Goal: Task Accomplishment & Management: Use online tool/utility

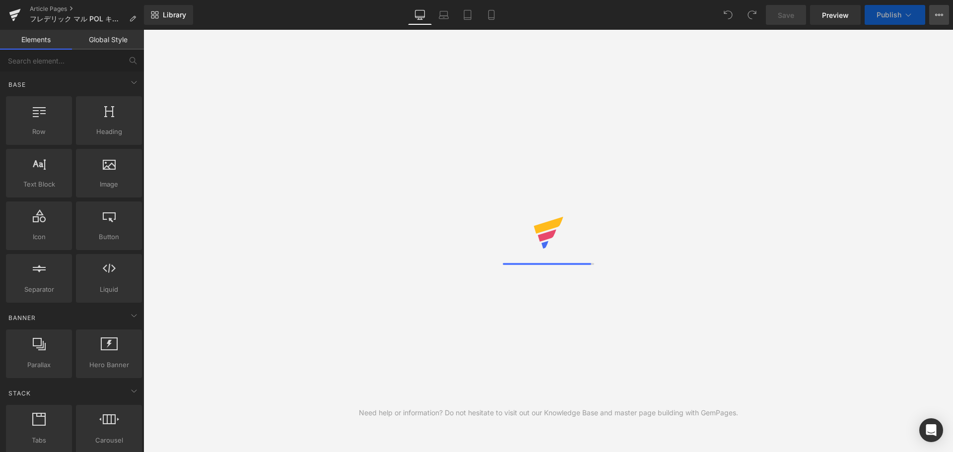
click at [940, 12] on icon at bounding box center [939, 15] width 8 height 8
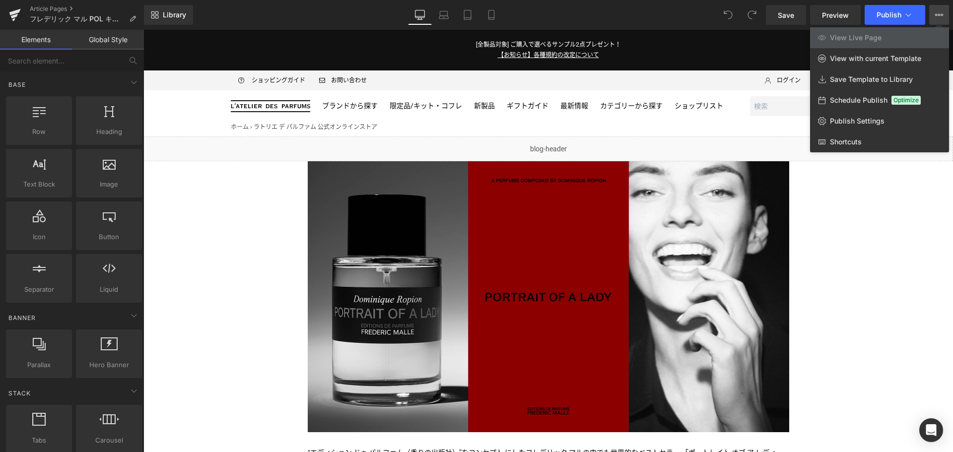
click at [866, 198] on div at bounding box center [547, 241] width 809 height 422
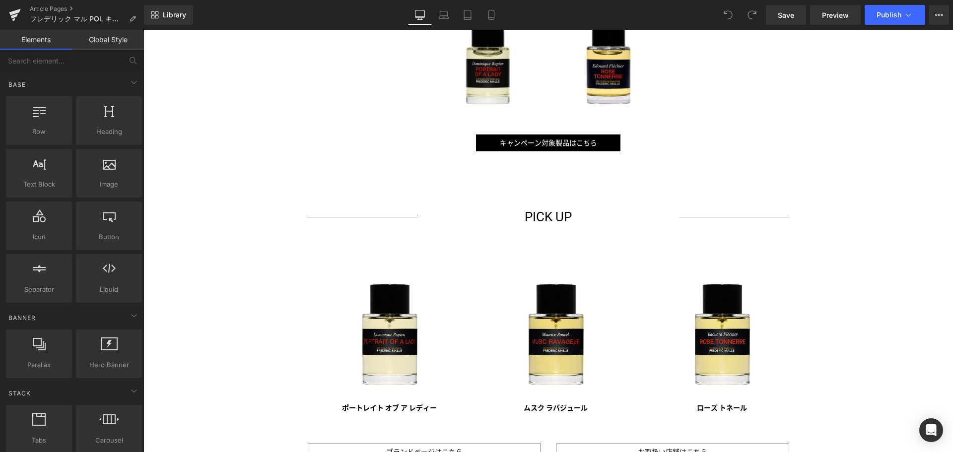
scroll to position [669, 0]
click at [543, 141] on div "キャンペーン対象製品はこちら Button" at bounding box center [548, 142] width 481 height 17
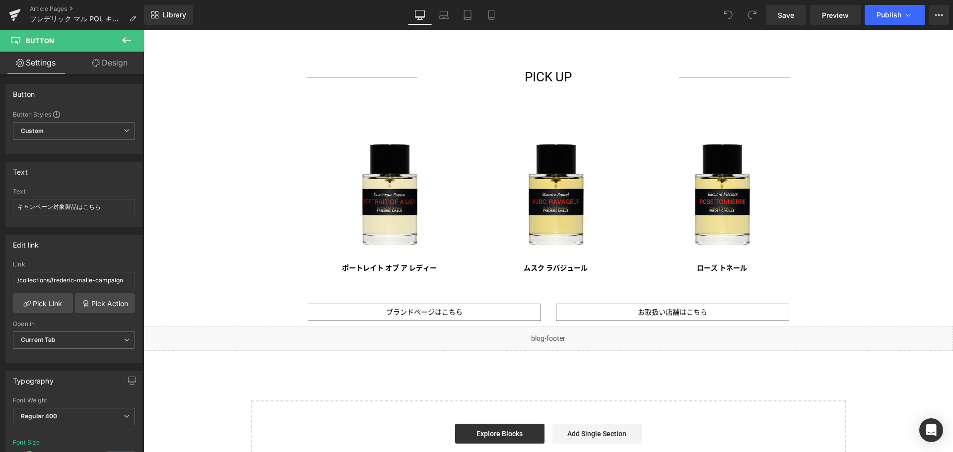
scroll to position [813, 0]
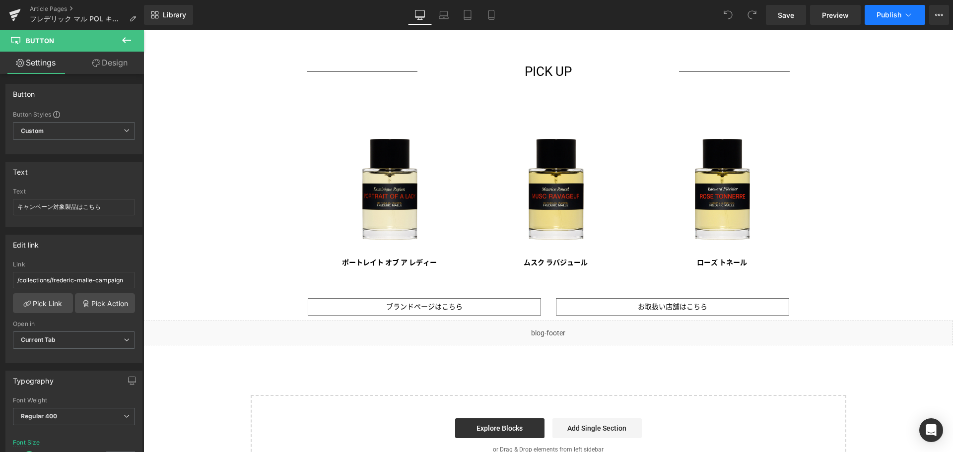
click at [891, 14] on span "Publish" at bounding box center [888, 15] width 25 height 8
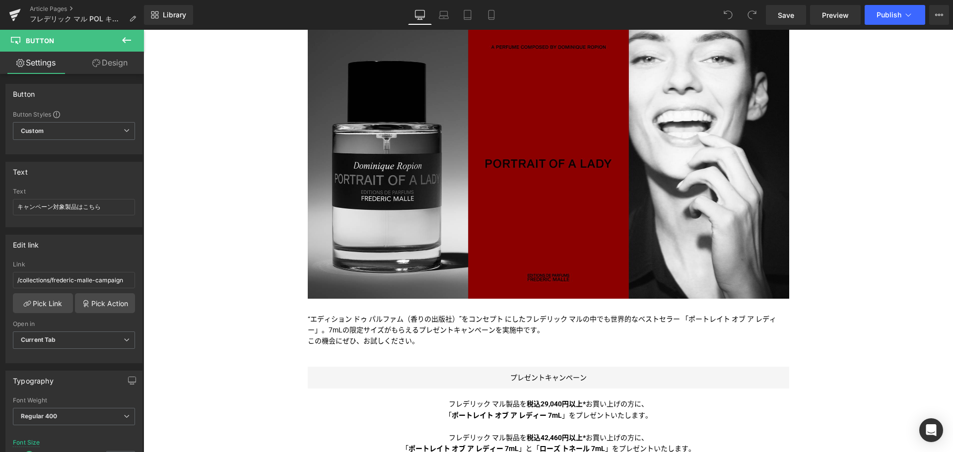
scroll to position [0, 0]
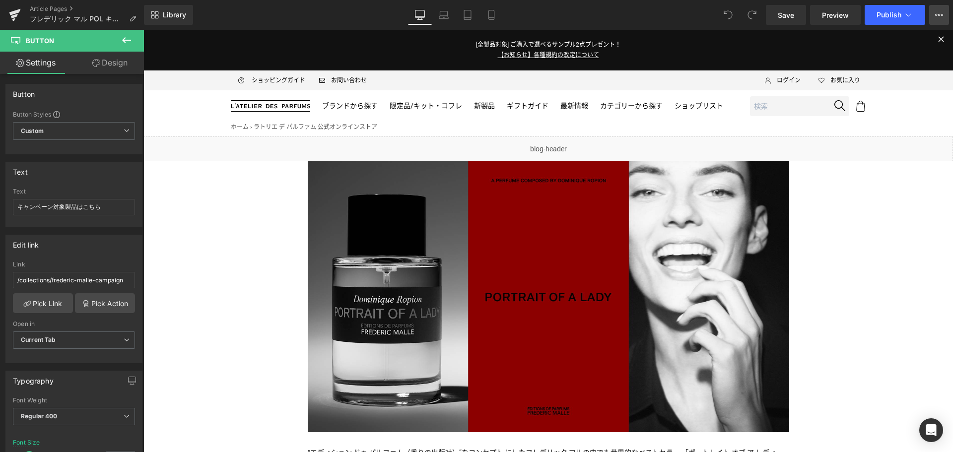
click at [939, 9] on button "View Live Page View with current Template Save Template to Library Schedule Pub…" at bounding box center [939, 15] width 20 height 20
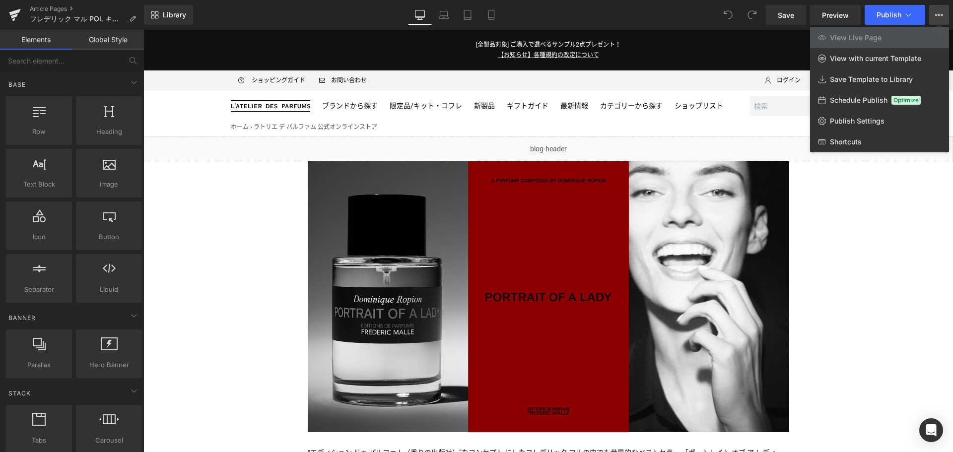
click at [827, 277] on div at bounding box center [547, 241] width 809 height 422
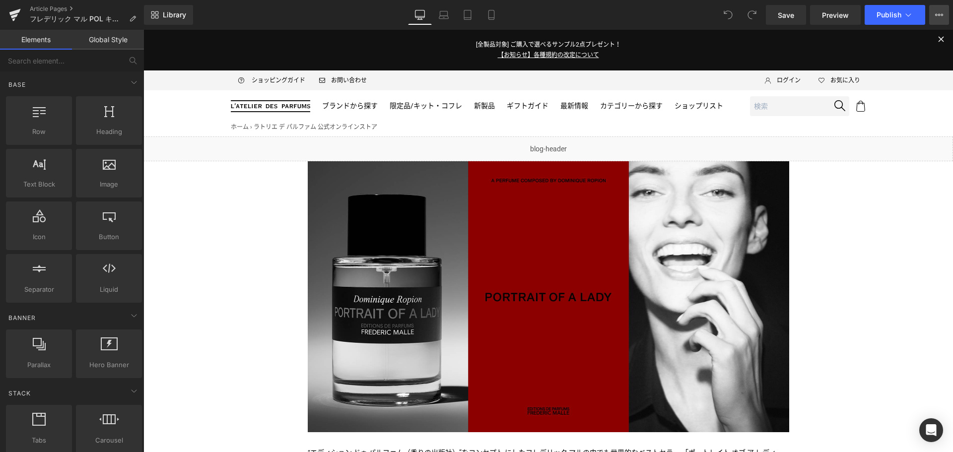
click at [940, 18] on icon at bounding box center [939, 15] width 8 height 8
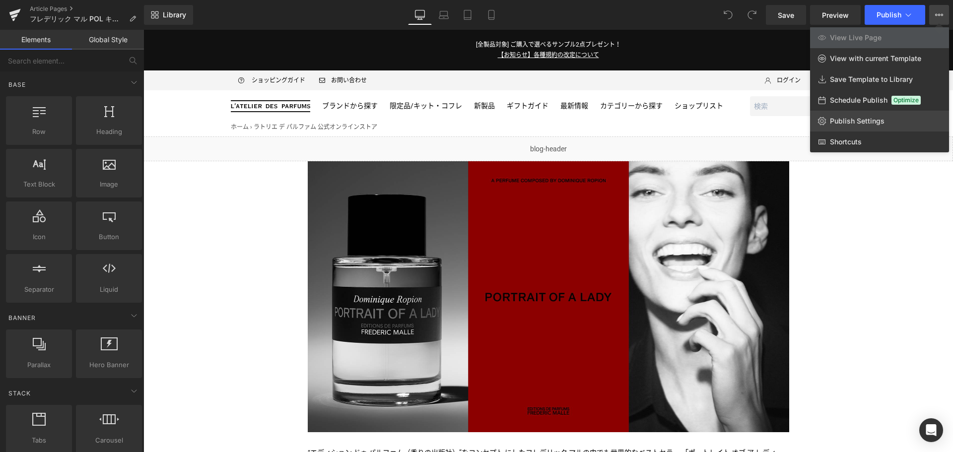
click at [874, 122] on span "Publish Settings" at bounding box center [857, 121] width 55 height 9
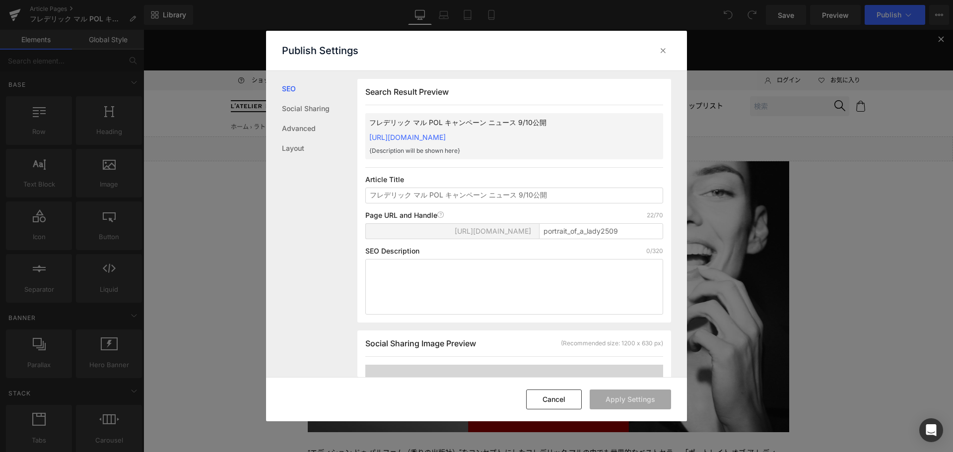
scroll to position [0, 0]
type input "＜フレデリック マル＞プレゼントキャンペーン開催中！"
click at [630, 399] on button "Apply Settings" at bounding box center [630, 400] width 81 height 20
click at [663, 50] on icon at bounding box center [663, 51] width 10 height 10
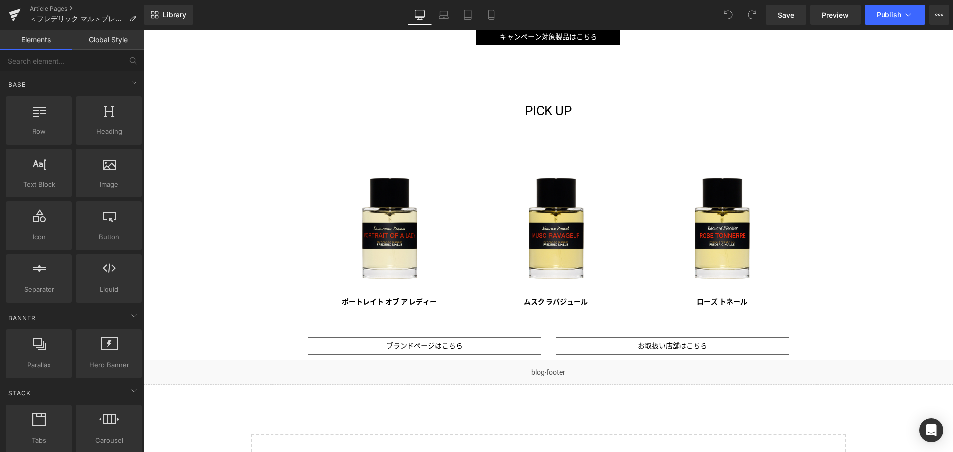
scroll to position [775, 0]
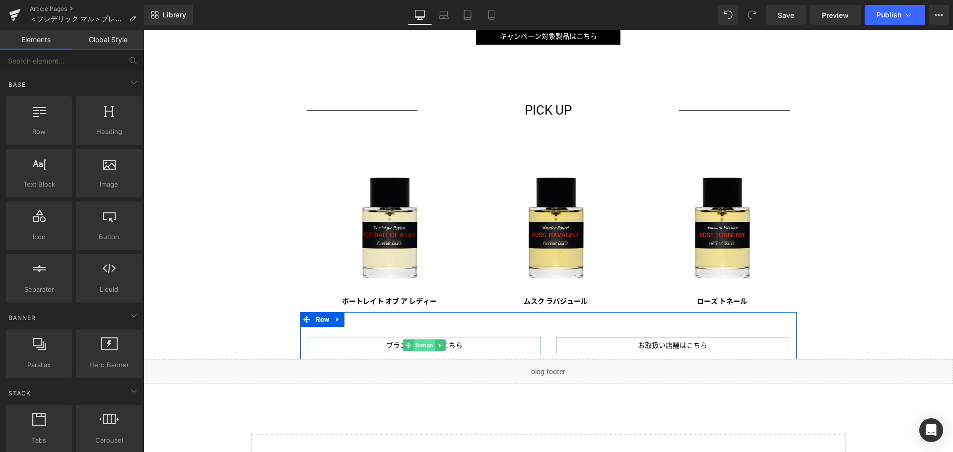
click at [413, 344] on span "Button" at bounding box center [424, 345] width 22 height 12
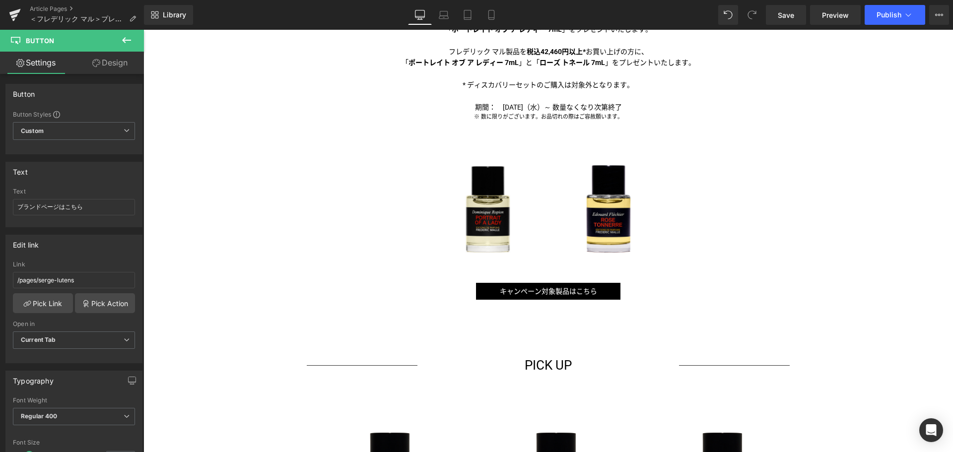
scroll to position [519, 0]
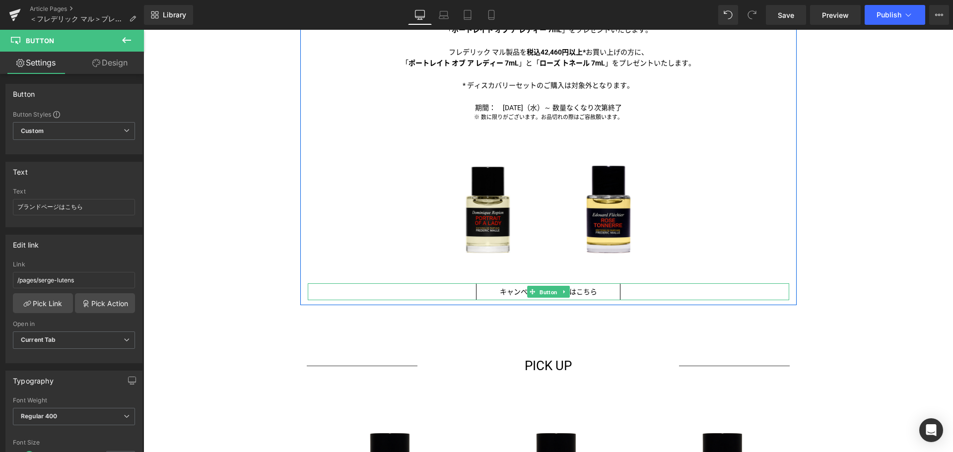
click at [548, 293] on span "Button" at bounding box center [548, 292] width 22 height 12
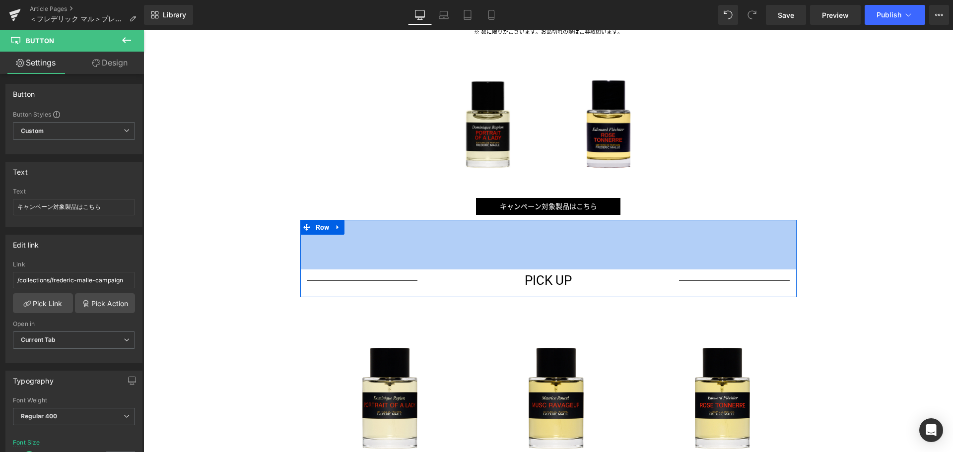
scroll to position [610, 0]
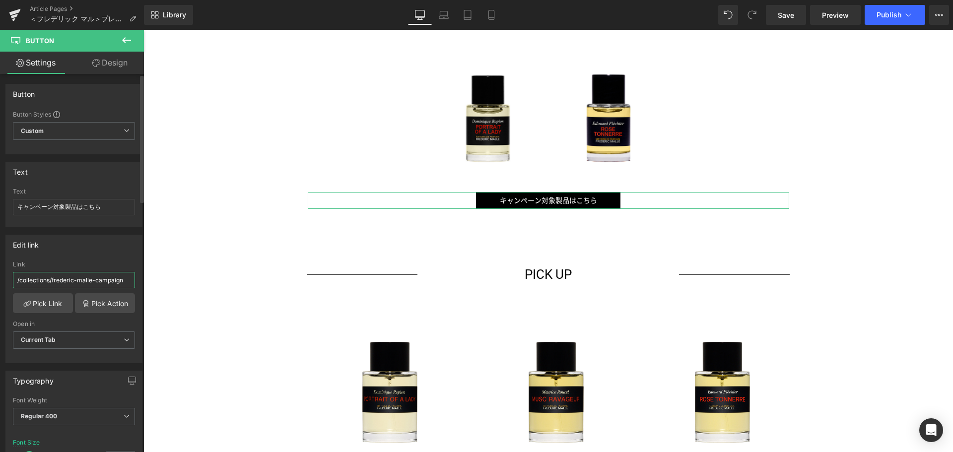
drag, startPoint x: 90, startPoint y: 278, endPoint x: 52, endPoint y: 280, distance: 38.7
click at [52, 280] on input "/collections/frederic-malle-campaign" at bounding box center [74, 280] width 122 height 16
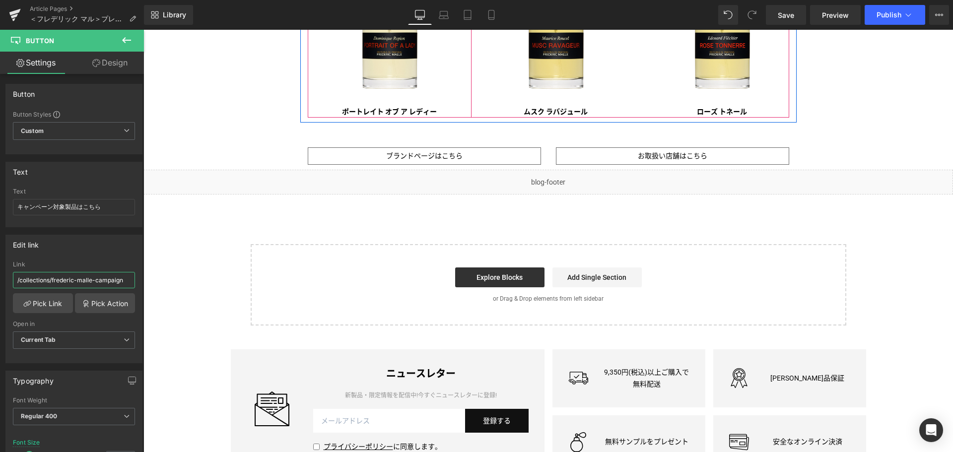
scroll to position [998, 0]
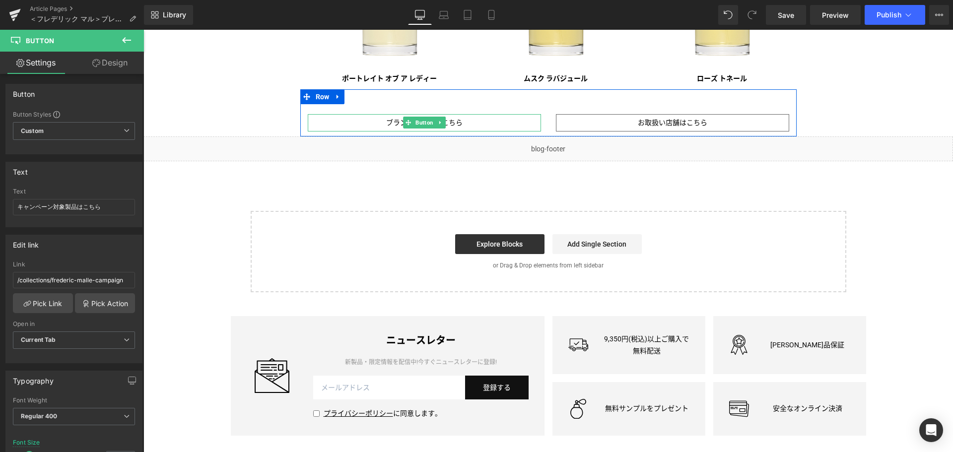
click at [416, 123] on span "Button" at bounding box center [424, 123] width 22 height 12
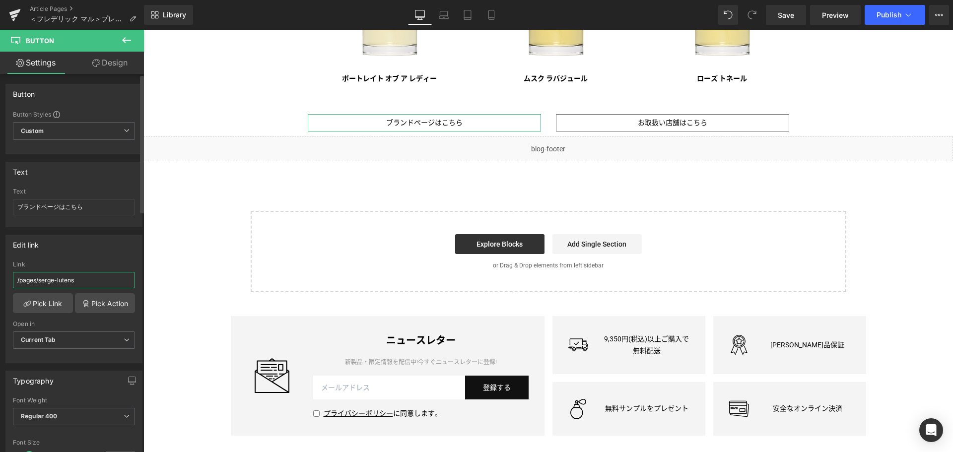
drag, startPoint x: 89, startPoint y: 278, endPoint x: 40, endPoint y: 287, distance: 49.9
click at [40, 287] on input "/pages/serge-lutens" at bounding box center [74, 280] width 122 height 16
paste input "[PERSON_NAME]"
type input "/pages/frederic-malle"
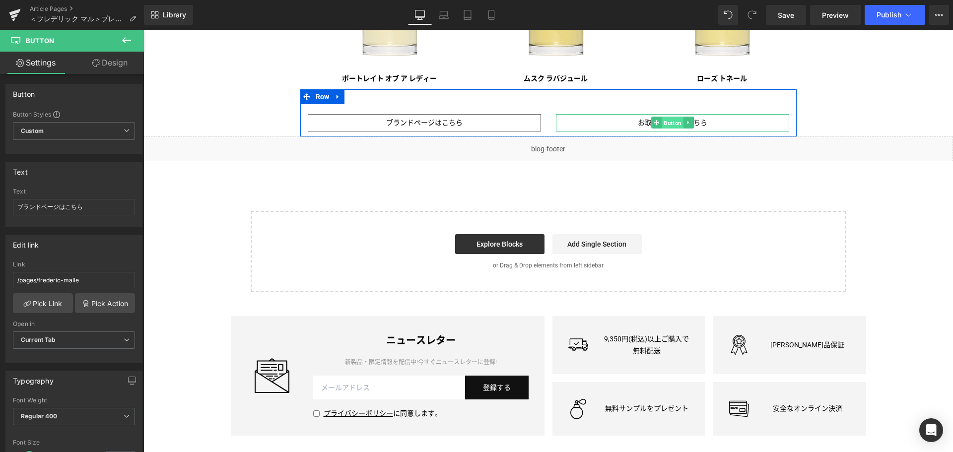
click at [675, 128] on span "Button" at bounding box center [673, 123] width 22 height 12
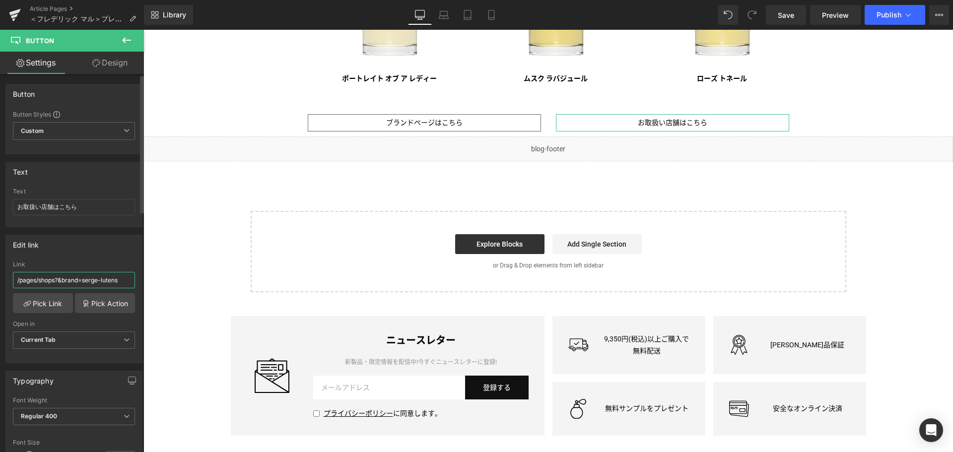
drag, startPoint x: 123, startPoint y: 282, endPoint x: 84, endPoint y: 285, distance: 38.8
click at [84, 285] on input "/pages/shops?&brand=serge-lutens" at bounding box center [74, 280] width 122 height 16
paste input "[PERSON_NAME]"
type input "/pages/shops?&brand=[PERSON_NAME]"
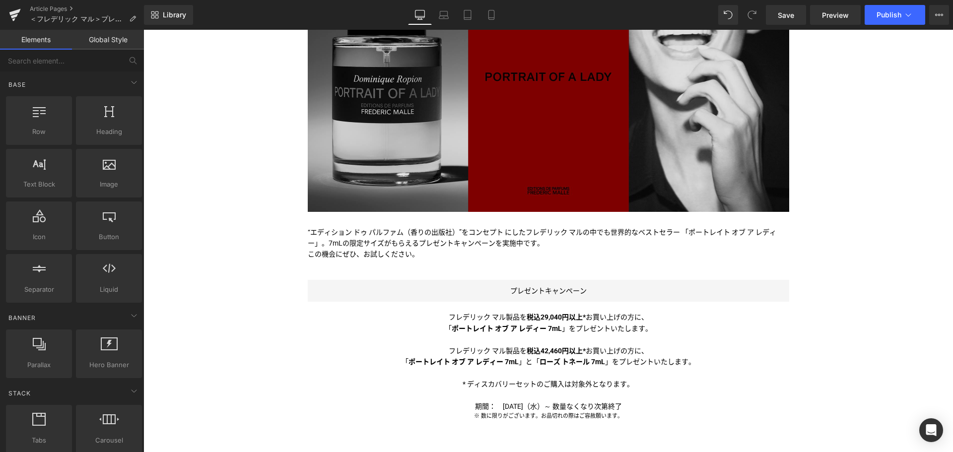
scroll to position [220, 0]
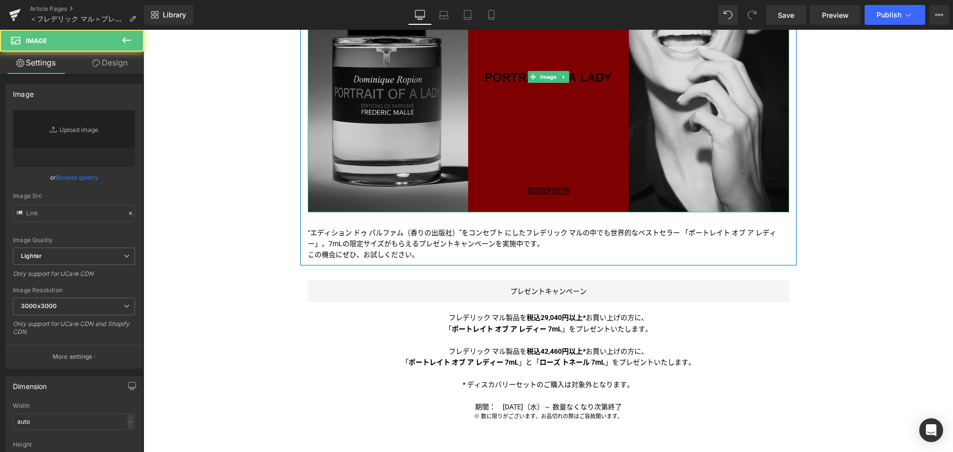
click at [517, 147] on img at bounding box center [548, 76] width 481 height 271
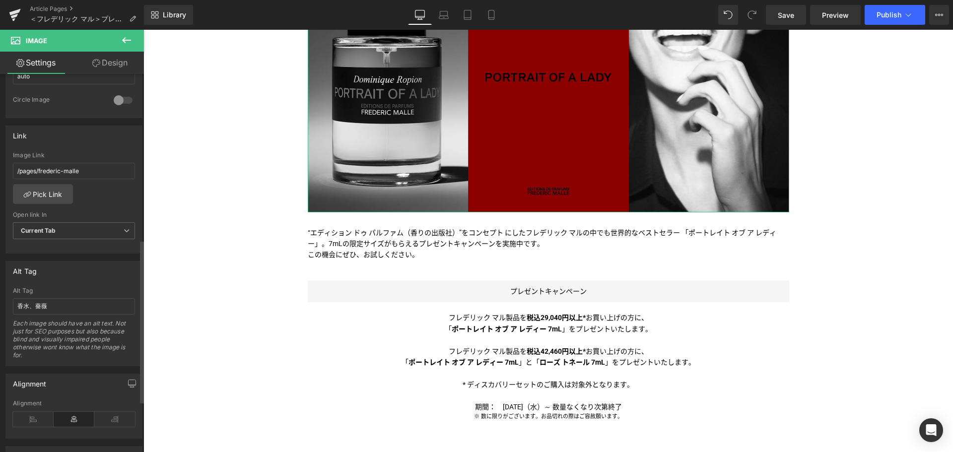
scroll to position [385, 0]
click at [881, 20] on button "Publish" at bounding box center [895, 15] width 61 height 20
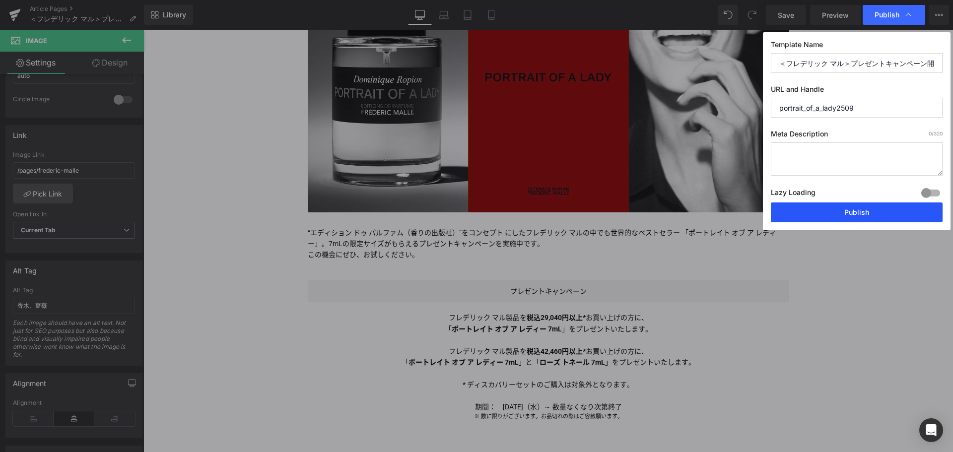
click at [832, 217] on button "Publish" at bounding box center [857, 212] width 172 height 20
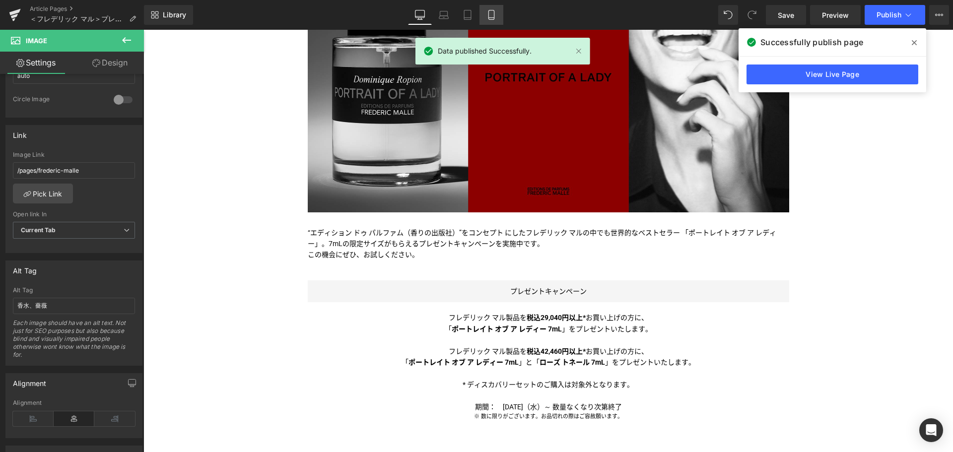
click at [485, 17] on link "Mobile" at bounding box center [491, 15] width 24 height 20
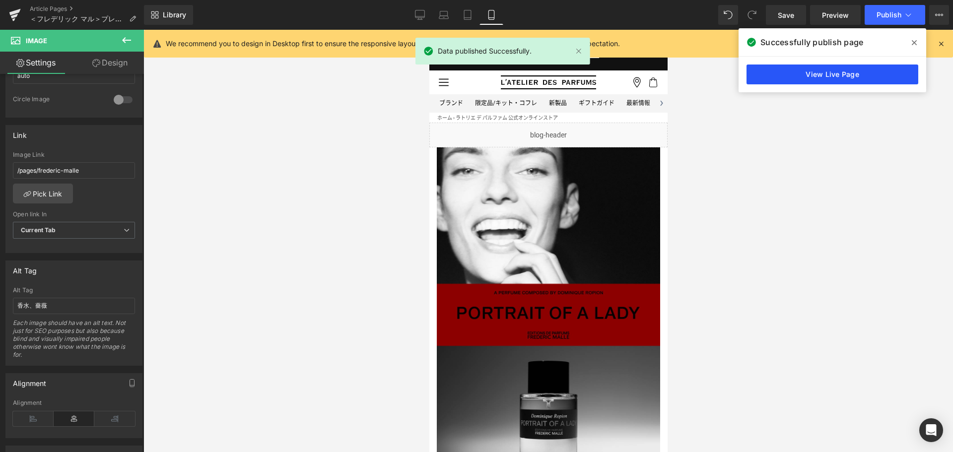
click at [834, 76] on link "View Live Page" at bounding box center [832, 75] width 172 height 20
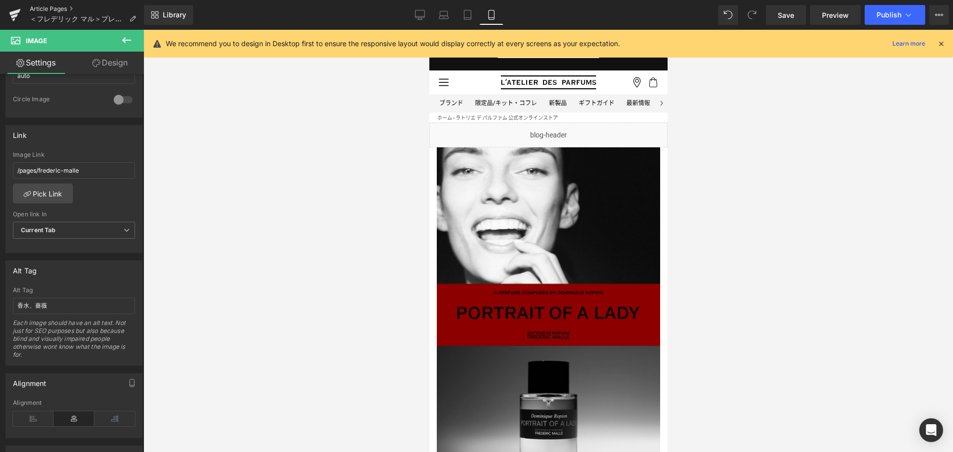
click at [52, 8] on link "Article Pages" at bounding box center [87, 9] width 114 height 8
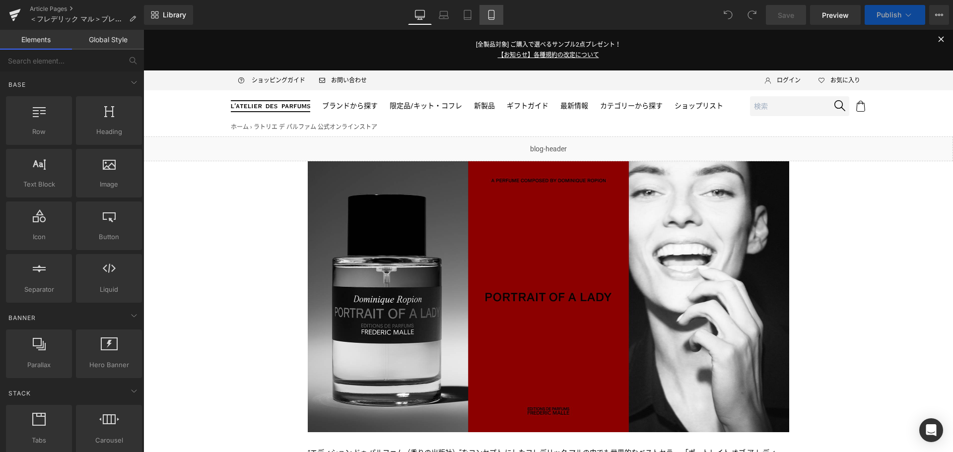
click at [496, 18] on icon at bounding box center [491, 15] width 10 height 10
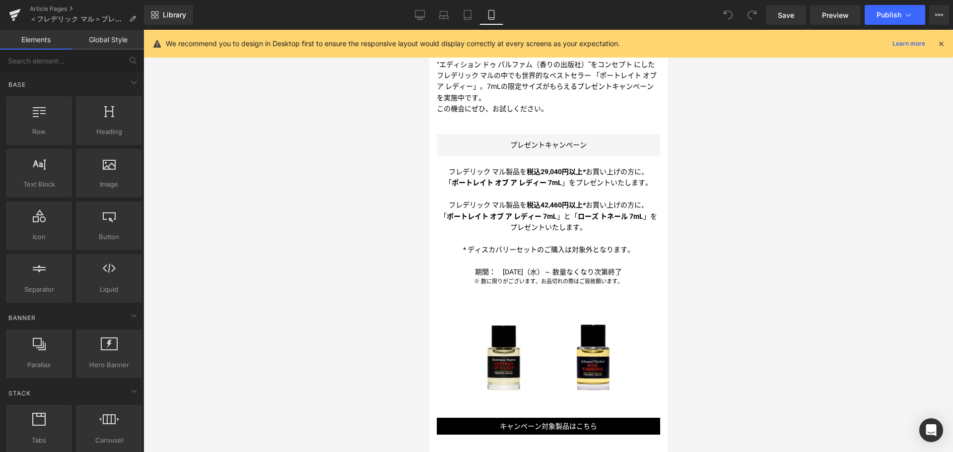
scroll to position [437, 0]
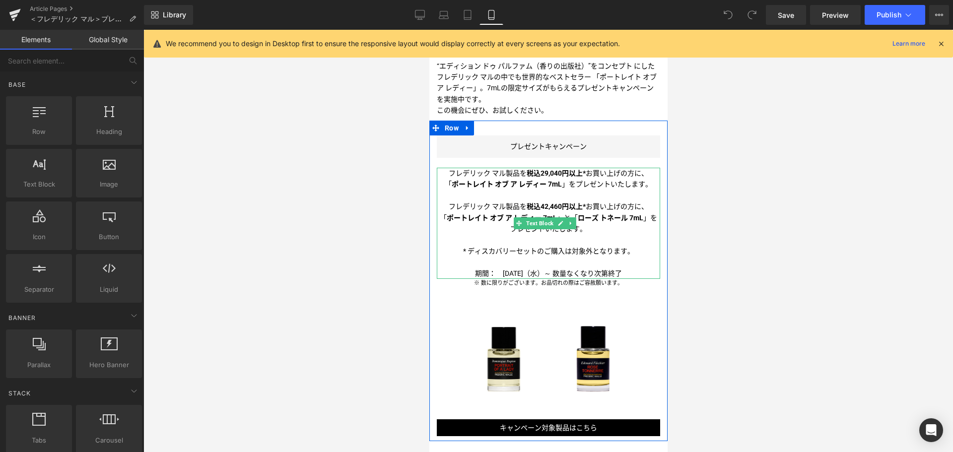
click at [598, 169] on span "フレデリック マル製品を 税込29,040円以上* お買い上げの方に、" at bounding box center [548, 173] width 200 height 8
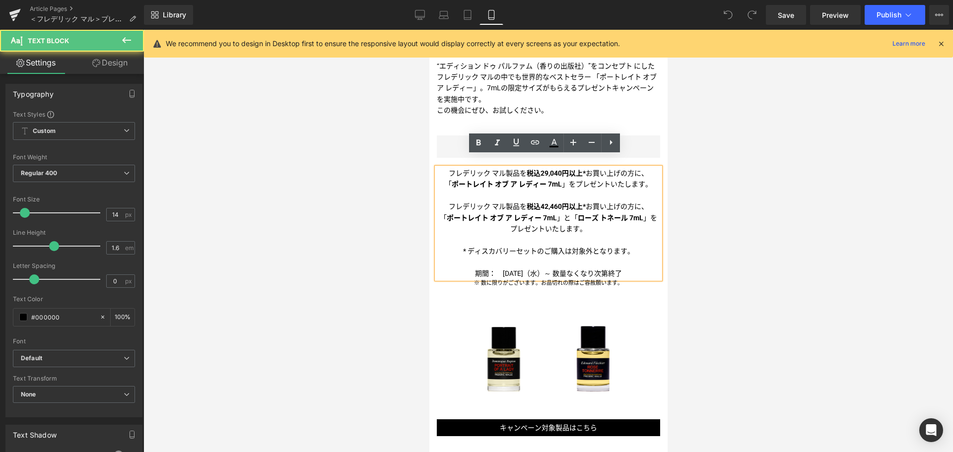
click at [644, 169] on span "フレデリック マル製品を 税込29,040円以上* お買い上げの方に、" at bounding box center [548, 173] width 200 height 8
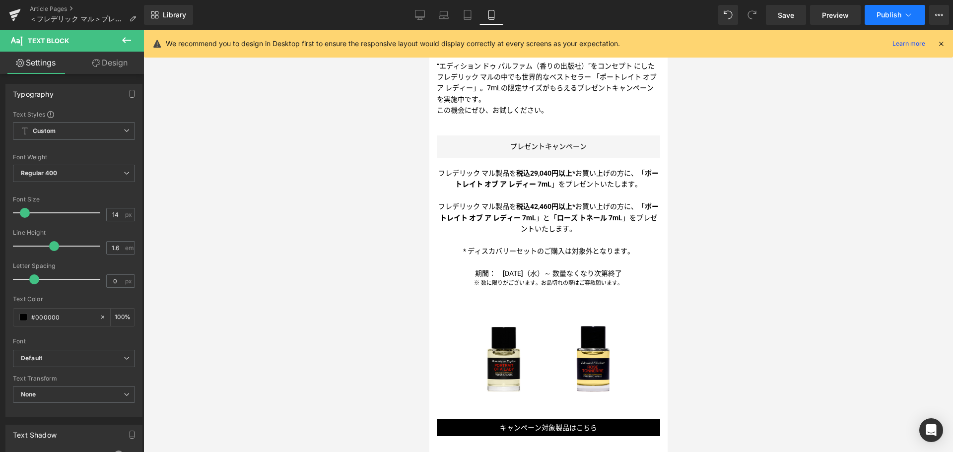
click at [906, 23] on button "Publish" at bounding box center [895, 15] width 61 height 20
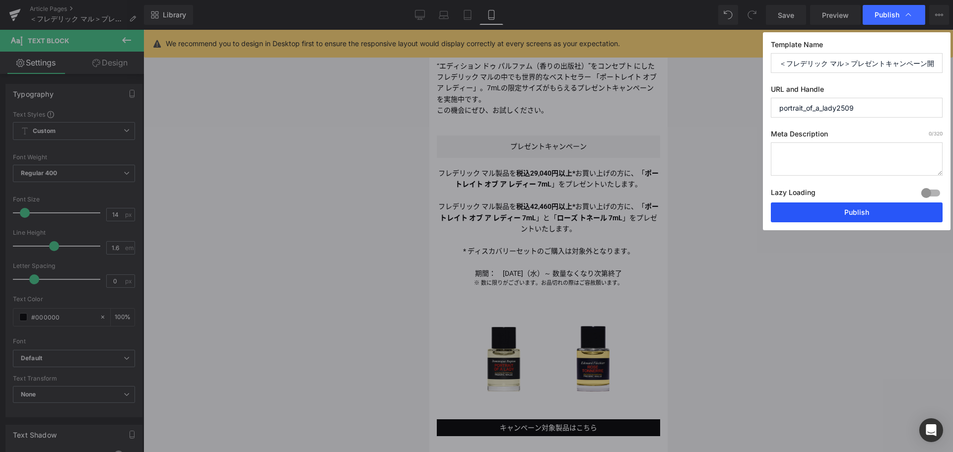
click at [862, 217] on button "Publish" at bounding box center [857, 212] width 172 height 20
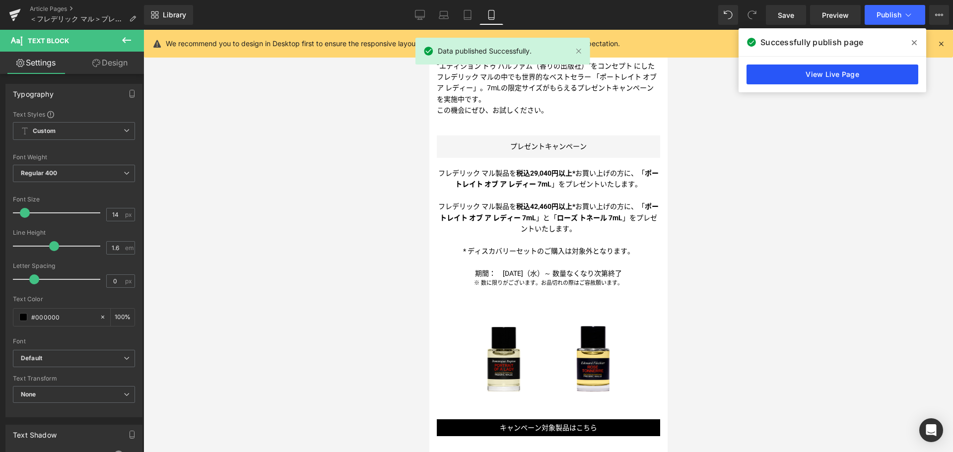
click at [859, 71] on link "View Live Page" at bounding box center [832, 75] width 172 height 20
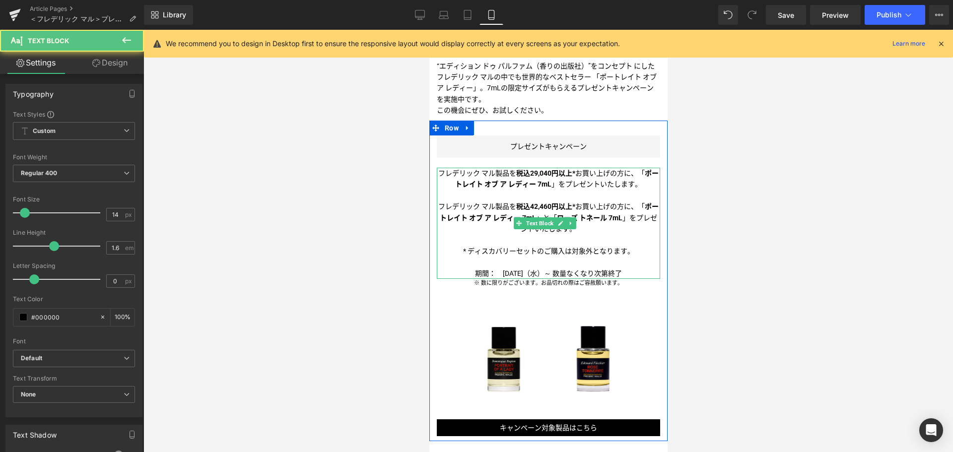
click at [484, 169] on span "フレデリック マル製品を 税込29,040円以上* お買い上げの方に、" at bounding box center [538, 173] width 200 height 8
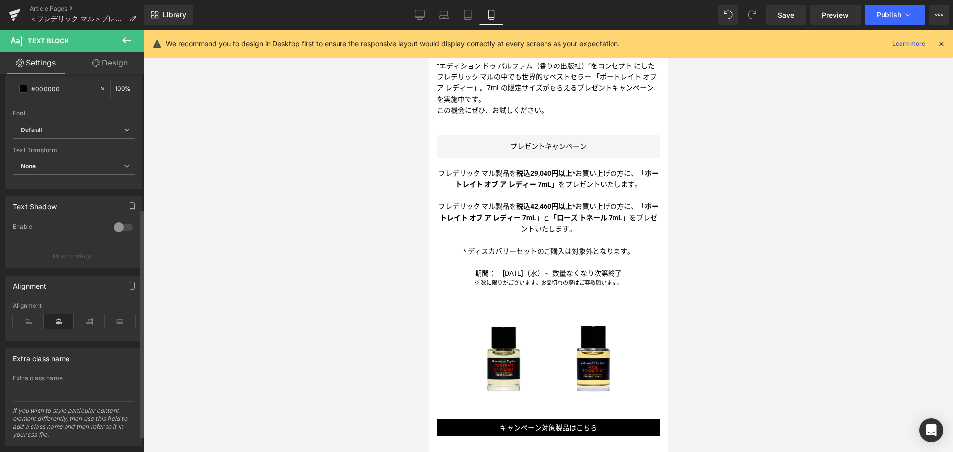
scroll to position [250, 0]
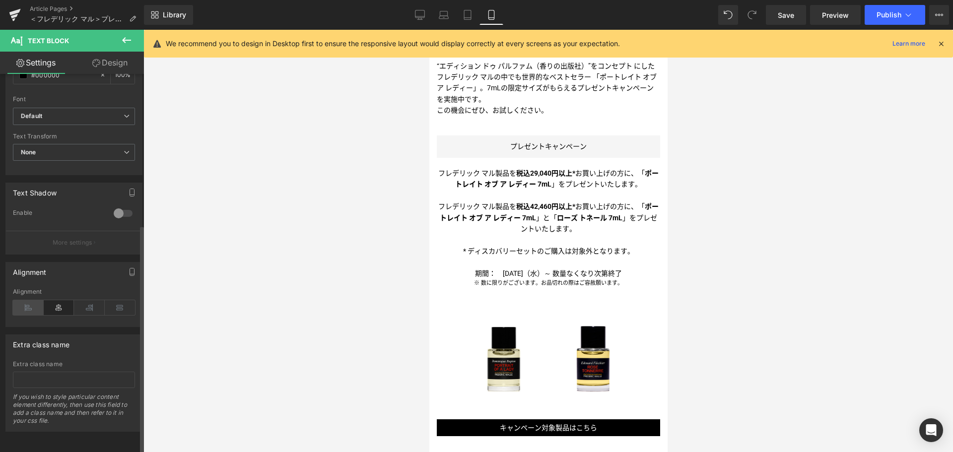
click at [27, 300] on icon at bounding box center [28, 307] width 31 height 15
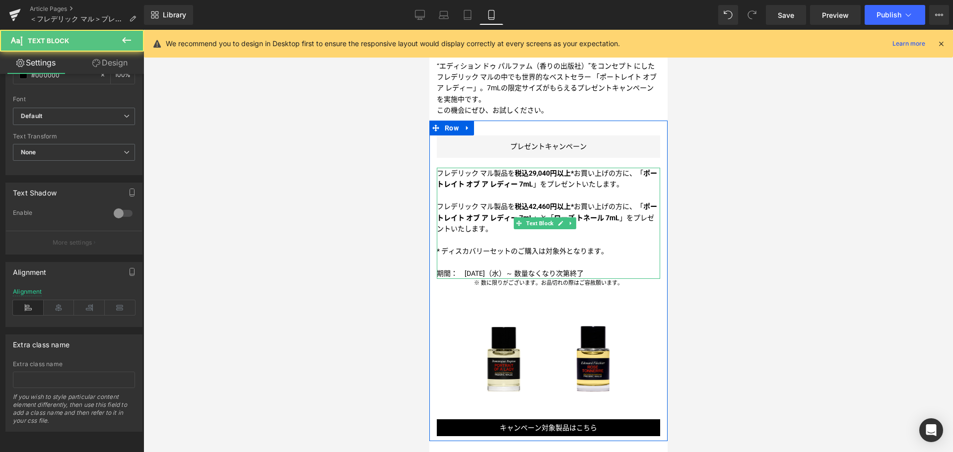
click at [523, 246] on p "* ディスカバリーセットのご購入は対象外となります。" at bounding box center [547, 251] width 223 height 11
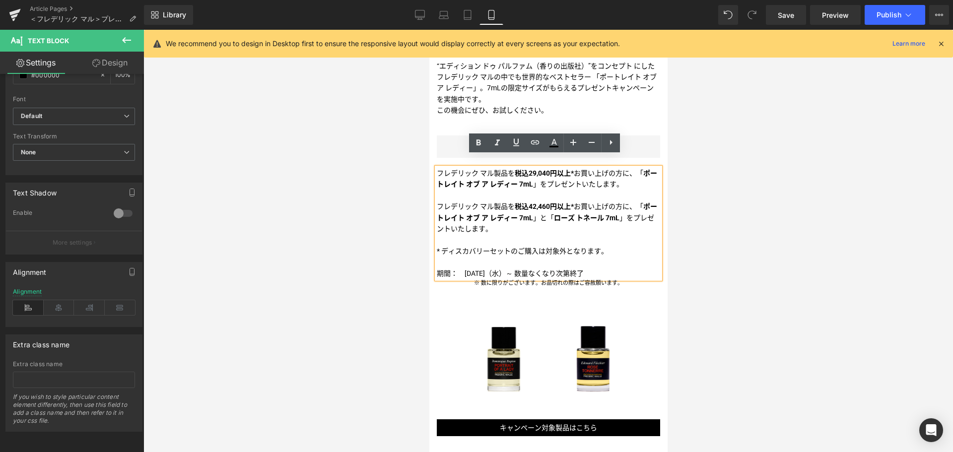
click at [519, 257] on p at bounding box center [547, 262] width 223 height 11
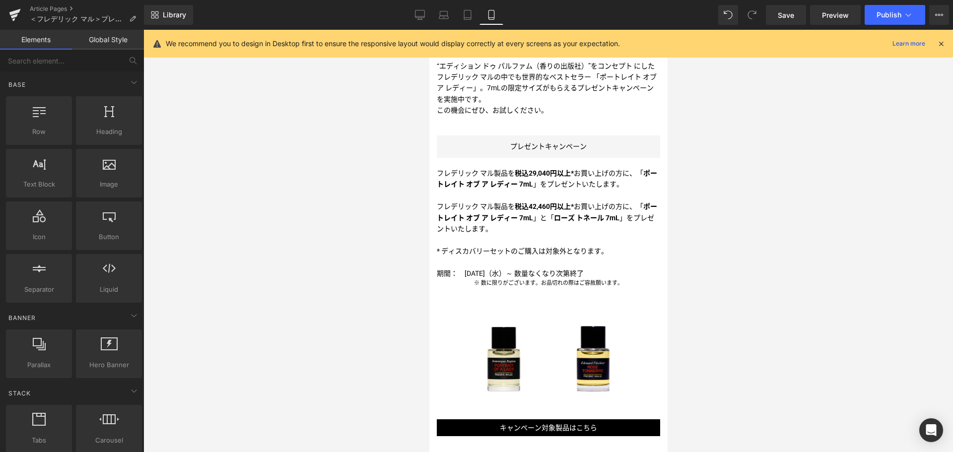
click at [713, 258] on div at bounding box center [547, 241] width 809 height 422
click at [420, 13] on icon at bounding box center [420, 15] width 10 height 10
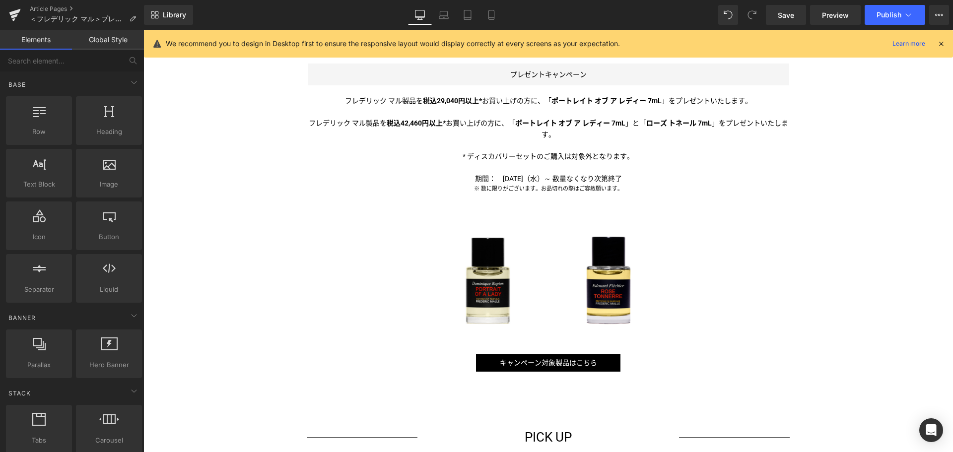
scroll to position [456, 0]
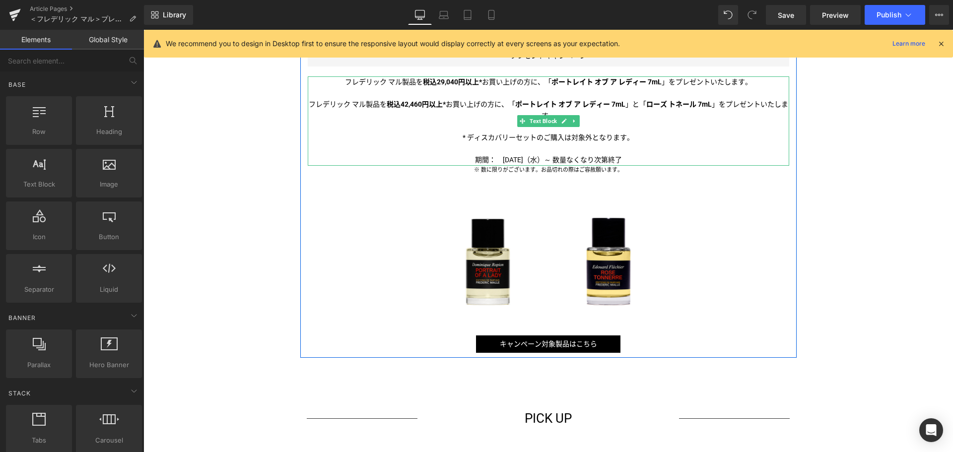
click at [482, 144] on p at bounding box center [548, 148] width 481 height 11
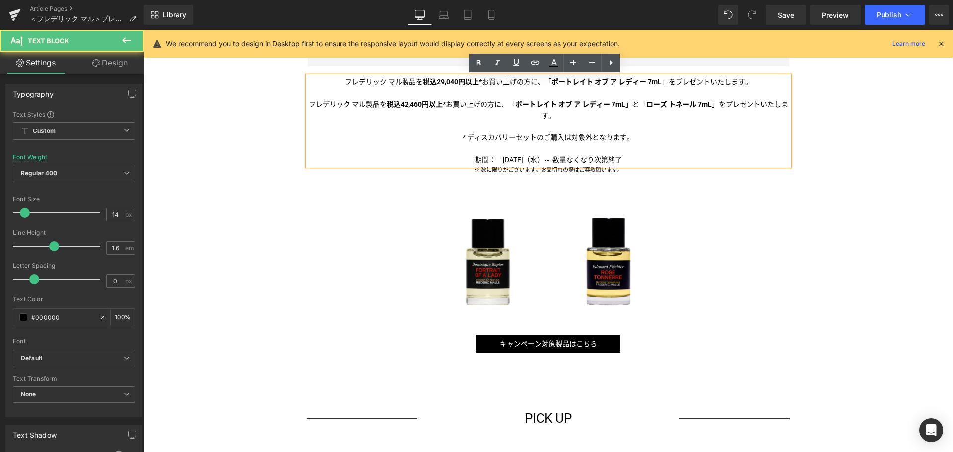
click at [493, 162] on p "期間：　[DATE]（水）～ 数量なくなり次第終了" at bounding box center [548, 159] width 481 height 11
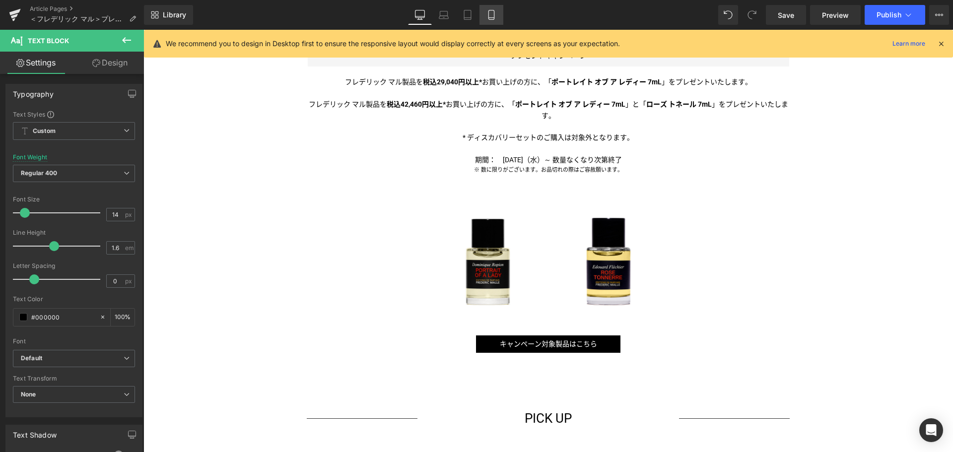
click at [494, 17] on icon at bounding box center [490, 14] width 5 height 9
type input "100"
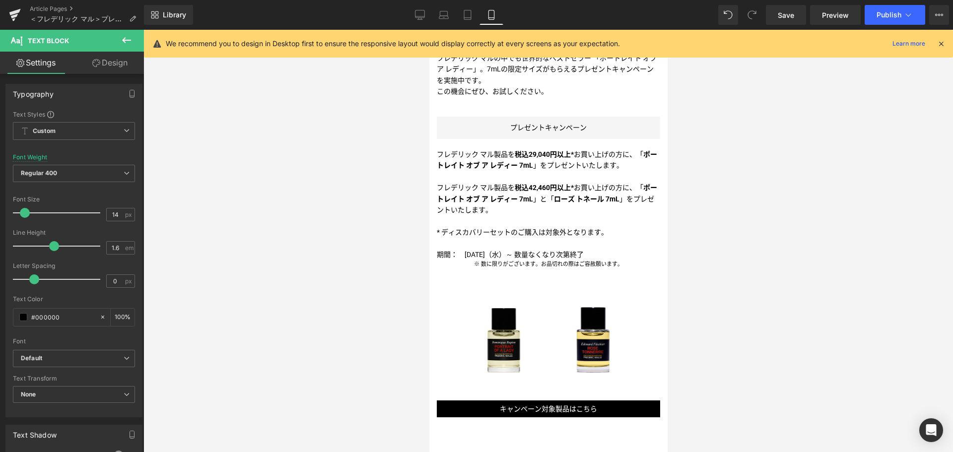
scroll to position [517, 0]
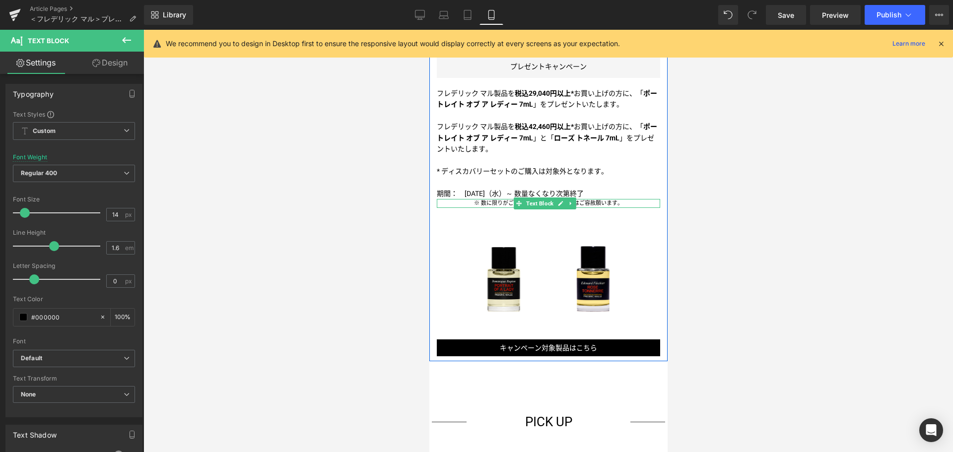
click at [500, 200] on span "※ 数に限りがございます。お品切れの際はご容赦願います。" at bounding box center [547, 203] width 149 height 6
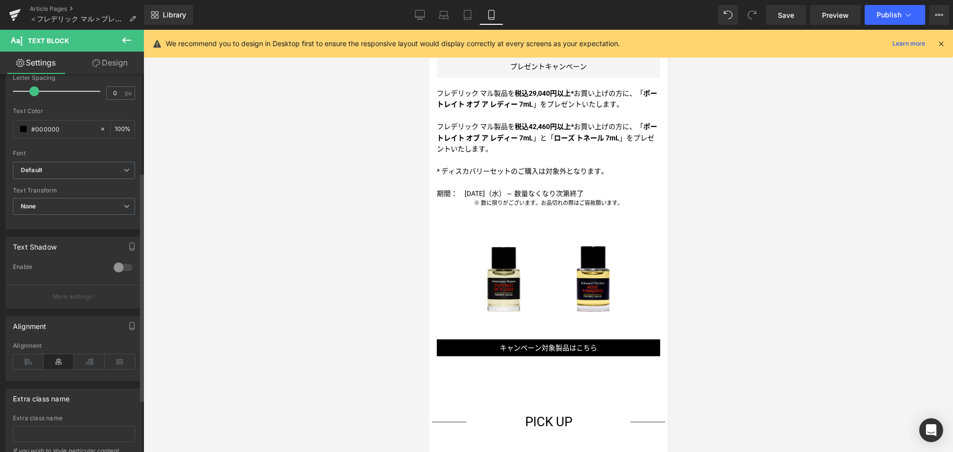
scroll to position [198, 0]
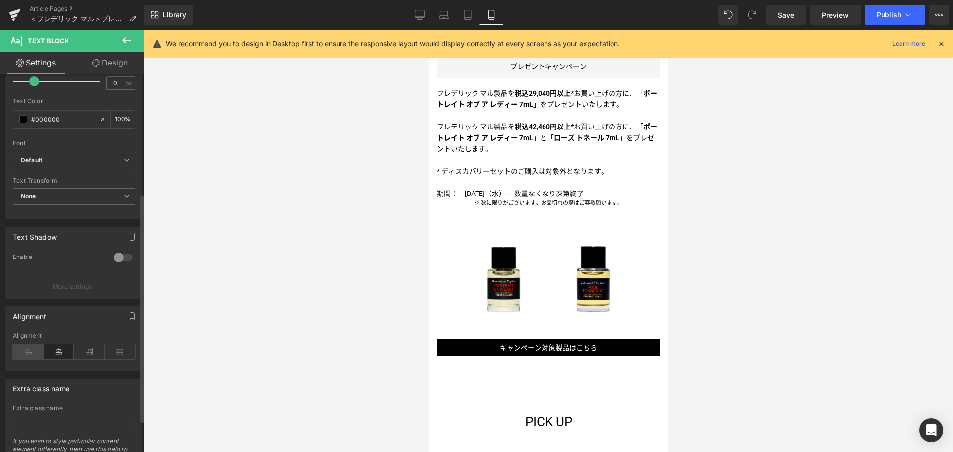
click at [17, 350] on icon at bounding box center [28, 351] width 31 height 15
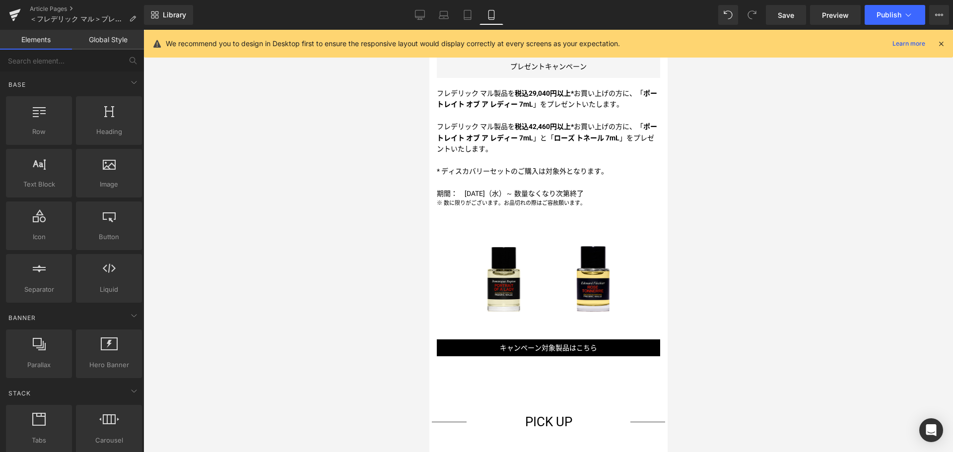
click at [289, 135] on div at bounding box center [547, 241] width 809 height 422
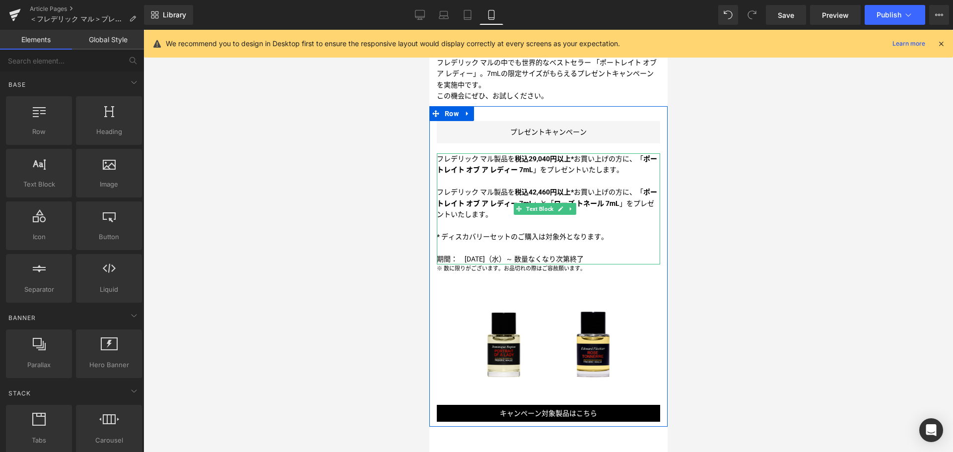
scroll to position [450, 0]
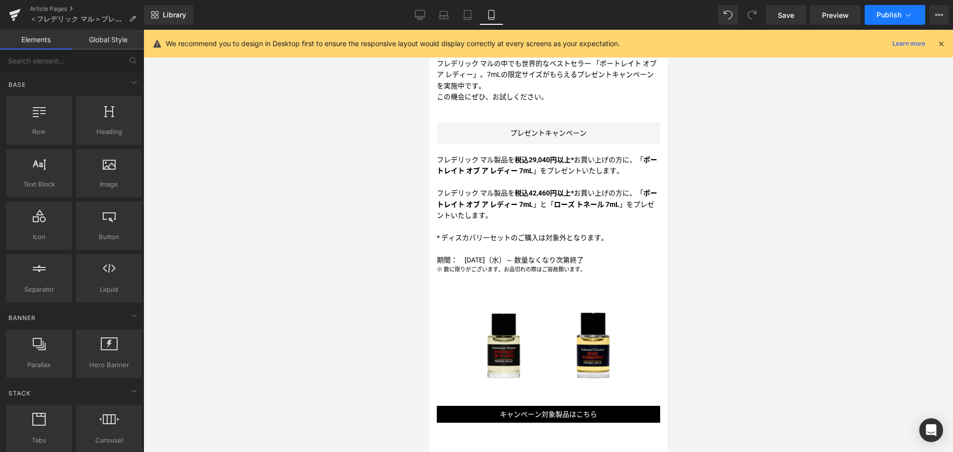
click at [901, 22] on button "Publish" at bounding box center [895, 15] width 61 height 20
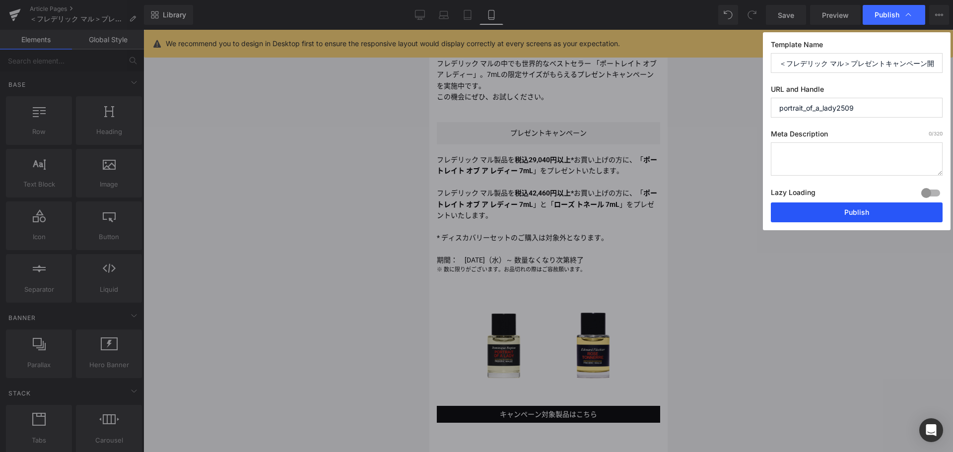
click at [857, 215] on button "Publish" at bounding box center [857, 212] width 172 height 20
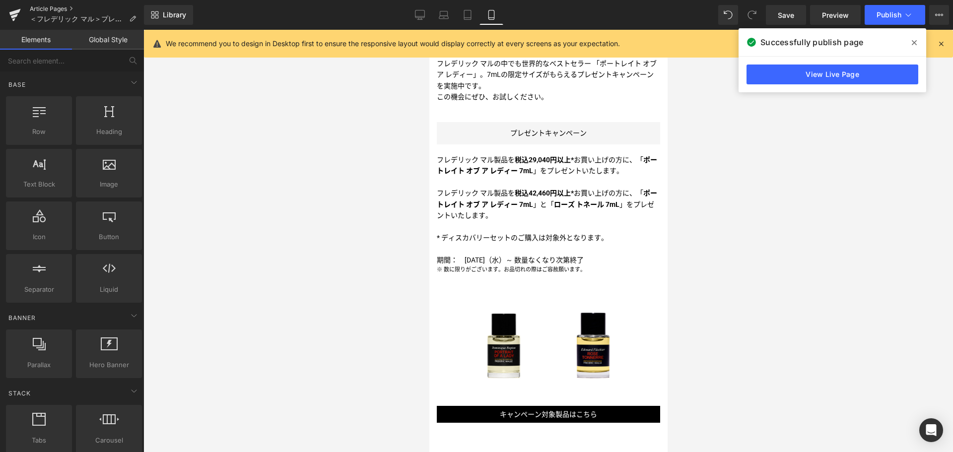
click at [41, 8] on link "Article Pages" at bounding box center [87, 9] width 114 height 8
